Goal: Task Accomplishment & Management: Use online tool/utility

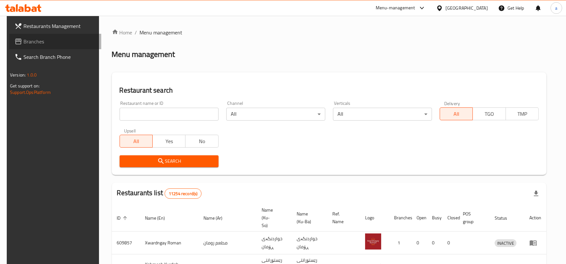
click at [34, 43] on span "Branches" at bounding box center [59, 42] width 73 height 8
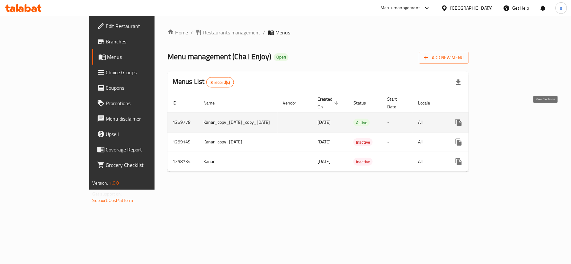
click at [509, 119] on icon "enhanced table" at bounding box center [506, 123] width 8 height 8
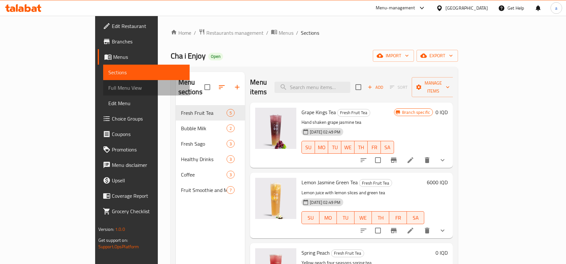
click at [108, 88] on span "Full Menu View" at bounding box center [146, 88] width 76 height 8
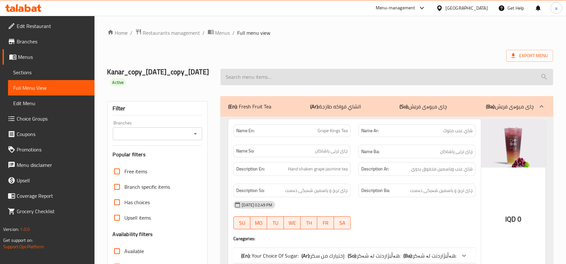
click at [293, 81] on input "search" at bounding box center [387, 77] width 333 height 16
paste input "Grape Kings Tea"
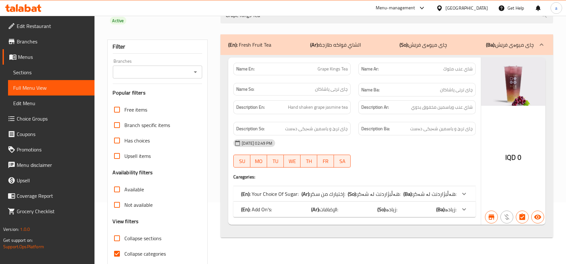
scroll to position [88, 0]
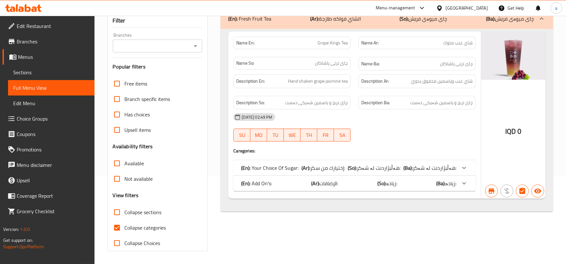
type input "Grape Kings Tea"
click at [198, 50] on div at bounding box center [195, 45] width 8 height 9
click at [197, 48] on icon "Open" at bounding box center [196, 46] width 8 height 8
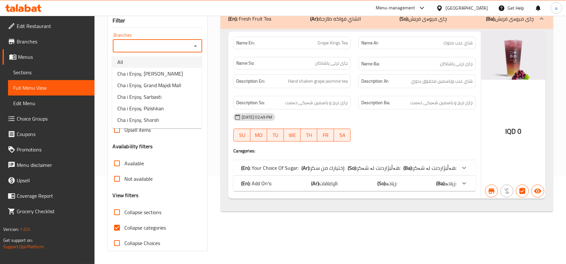
click at [159, 63] on li "All" at bounding box center [157, 62] width 90 height 12
type input "All"
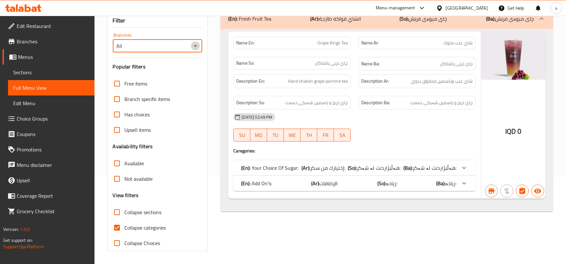
click at [195, 47] on icon "Open" at bounding box center [196, 46] width 8 height 8
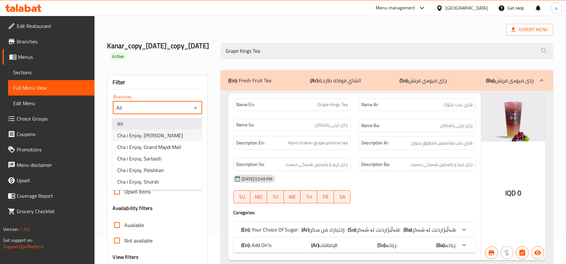
scroll to position [0, 0]
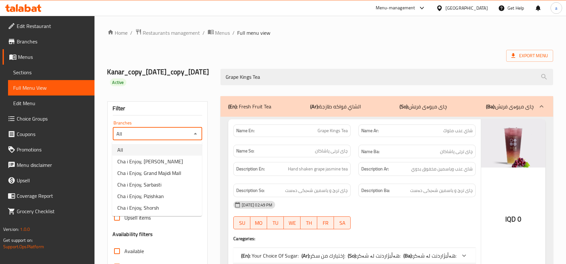
click at [152, 146] on li "All" at bounding box center [157, 150] width 90 height 12
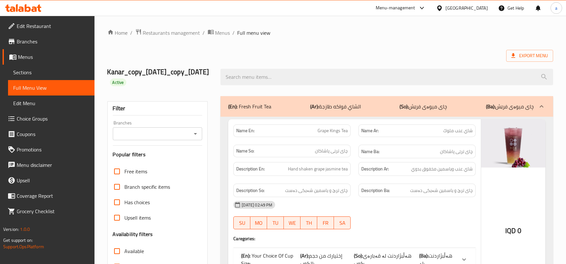
click at [197, 133] on icon "Open" at bounding box center [196, 134] width 8 height 8
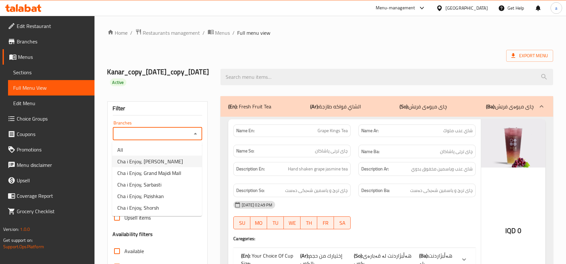
click at [175, 162] on li "Cha i Enjoy, Naz Naz" at bounding box center [157, 162] width 90 height 12
type input "Cha i Enjoy, [PERSON_NAME]"
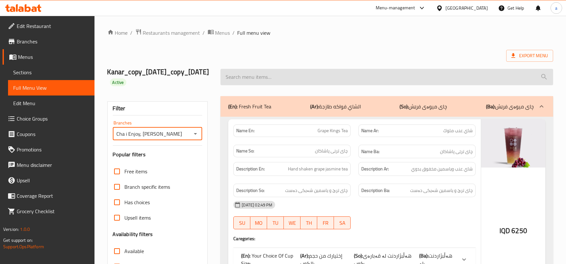
click at [364, 75] on input "search" at bounding box center [387, 77] width 333 height 16
paste input "Grape Kings Tea"
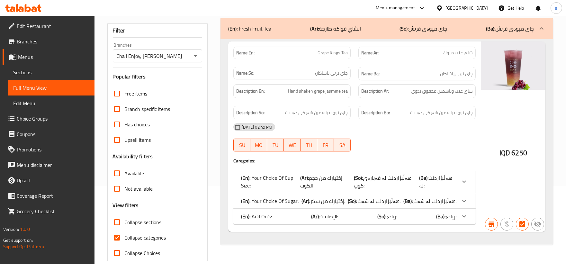
scroll to position [88, 0]
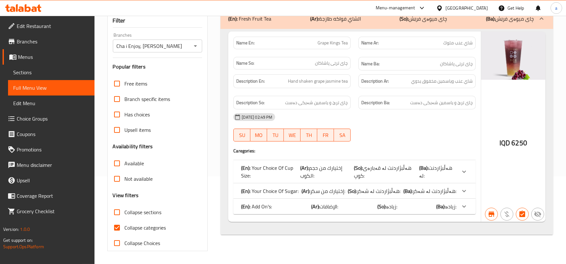
type input "Grape Kings Tea"
click at [114, 229] on input "Collapse categories" at bounding box center [116, 227] width 15 height 15
checkbox input "false"
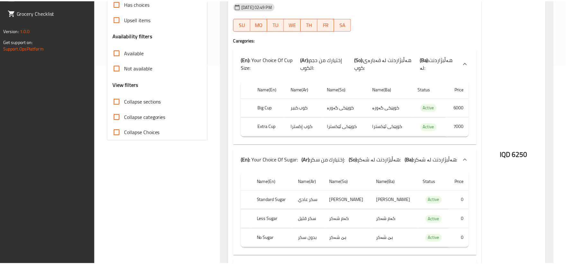
scroll to position [317, 0]
